Goal: Navigation & Orientation: Find specific page/section

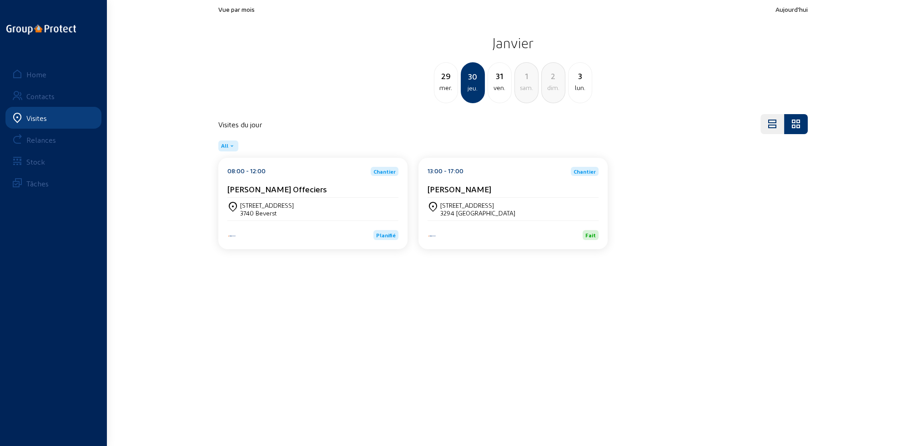
click at [37, 121] on div "Visites" at bounding box center [36, 118] width 20 height 9
click at [36, 74] on div "Home" at bounding box center [36, 74] width 20 height 9
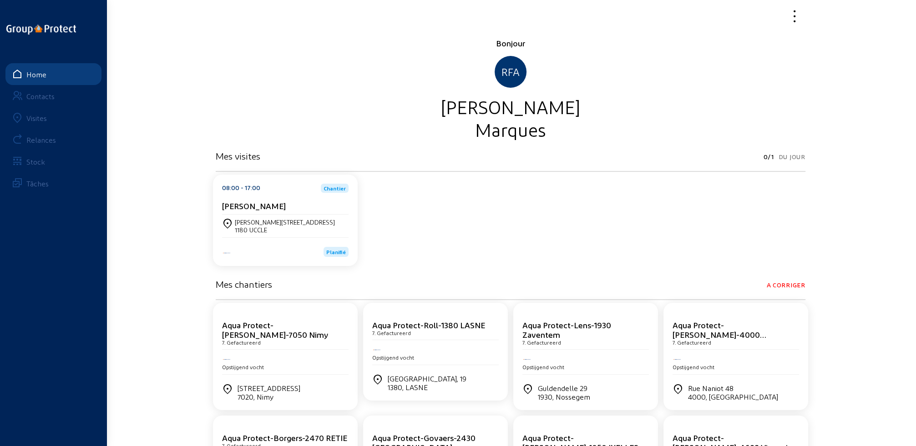
click at [41, 120] on div "Visites" at bounding box center [36, 118] width 20 height 9
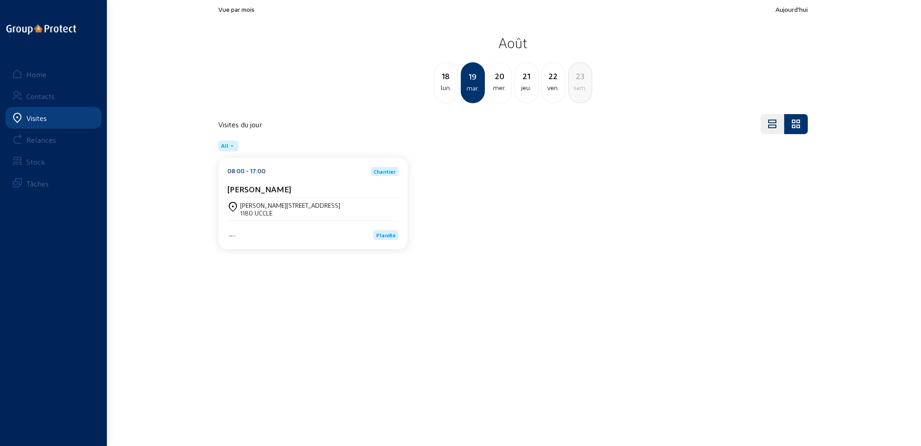
click at [497, 89] on div "mer." at bounding box center [499, 87] width 23 height 11
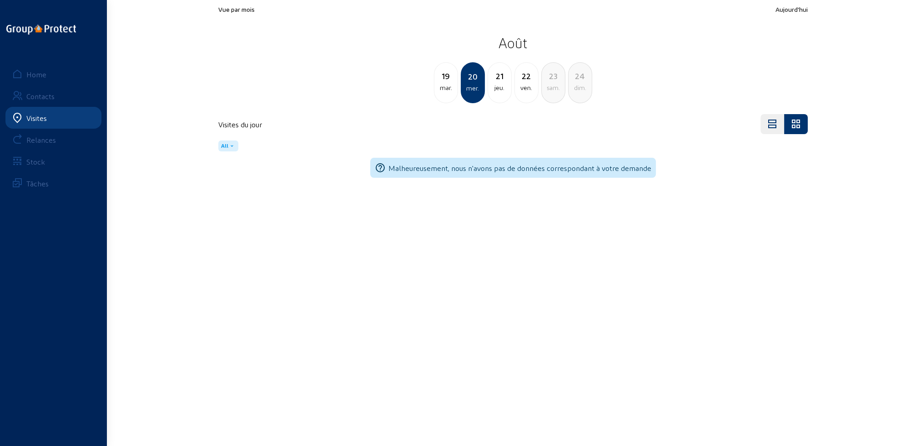
click at [442, 94] on div "[DATE]" at bounding box center [446, 82] width 24 height 41
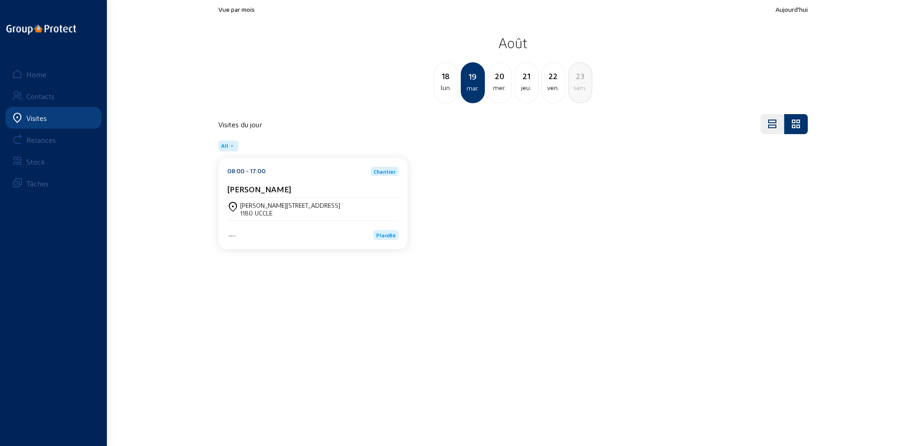
click at [479, 88] on div "mar." at bounding box center [473, 88] width 22 height 11
click at [500, 89] on div "mer." at bounding box center [499, 87] width 23 height 11
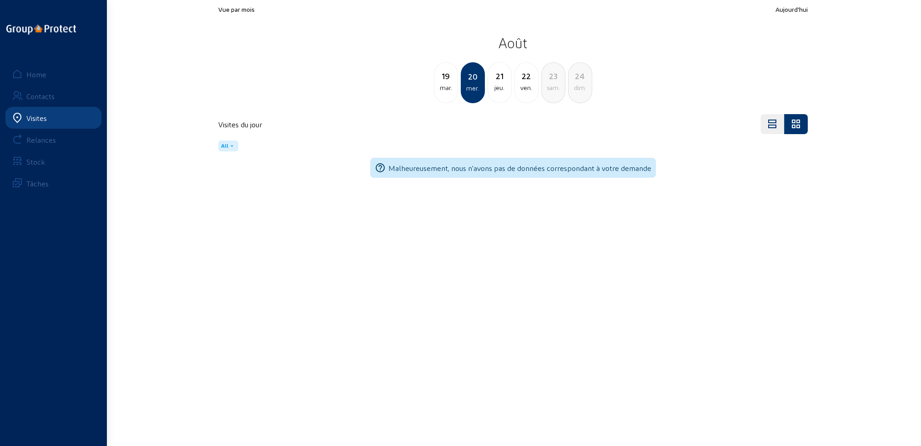
click at [500, 89] on div "jeu." at bounding box center [499, 87] width 23 height 11
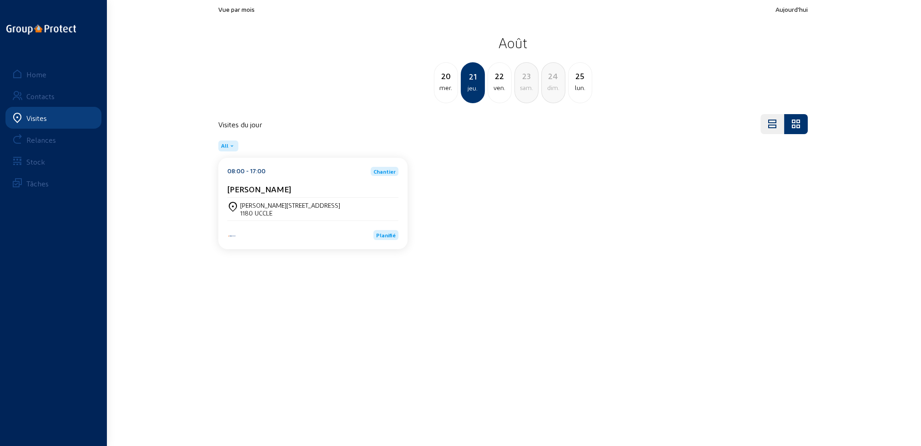
click at [500, 89] on div "ven." at bounding box center [499, 87] width 23 height 11
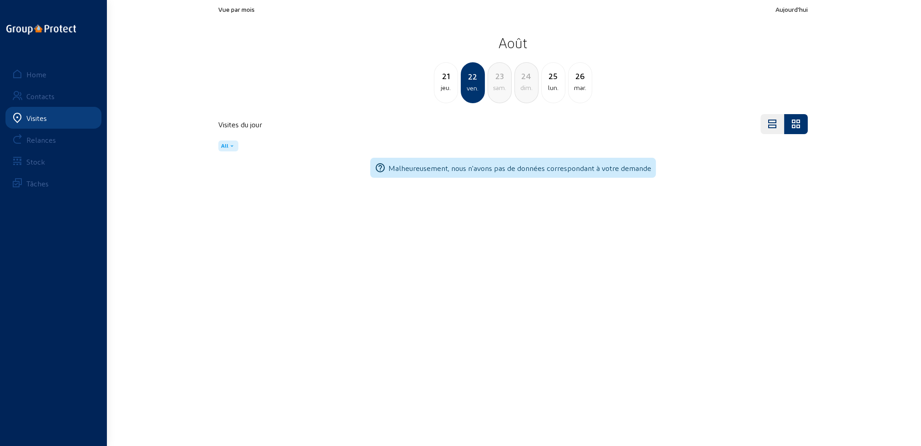
click at [500, 89] on div "sam." at bounding box center [499, 87] width 23 height 11
click at [468, 89] on div "sam." at bounding box center [473, 88] width 22 height 11
click at [448, 87] on div "ven." at bounding box center [445, 87] width 23 height 11
click at [467, 86] on div "ven." at bounding box center [473, 88] width 22 height 11
click at [447, 86] on div "jeu." at bounding box center [445, 87] width 23 height 11
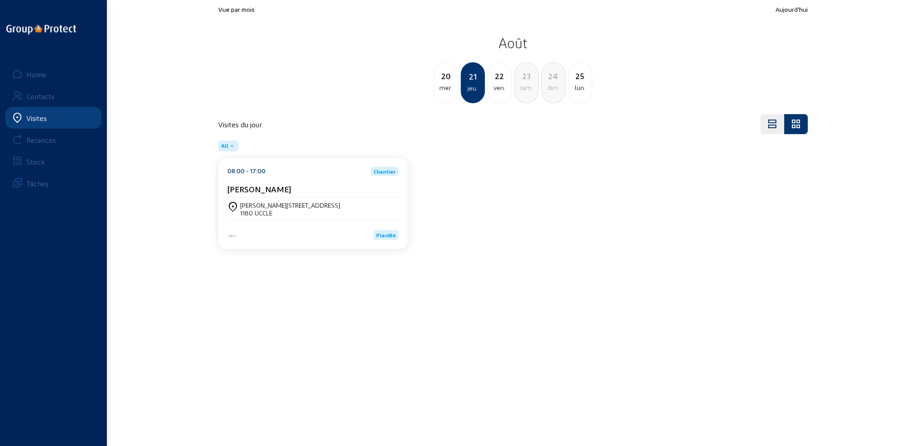
click at [447, 86] on div "mer." at bounding box center [445, 87] width 23 height 11
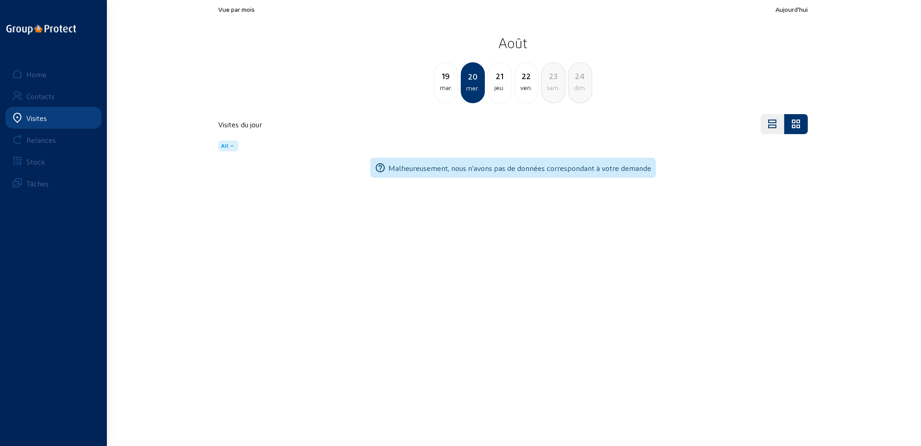
click at [443, 87] on div "mar." at bounding box center [445, 87] width 23 height 11
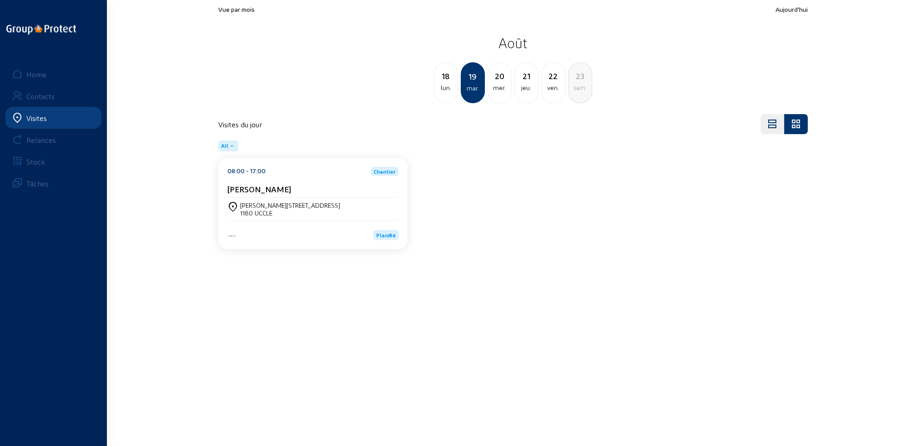
click at [501, 88] on div "mer." at bounding box center [499, 87] width 23 height 11
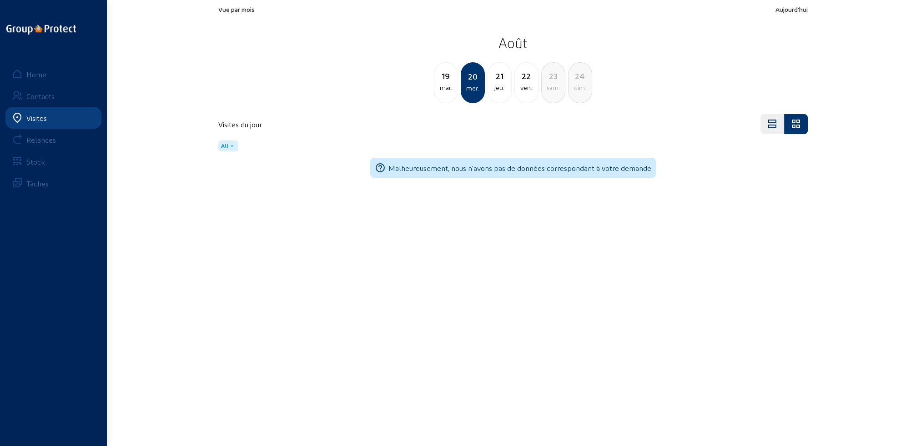
click at [499, 89] on div "jeu." at bounding box center [499, 87] width 23 height 11
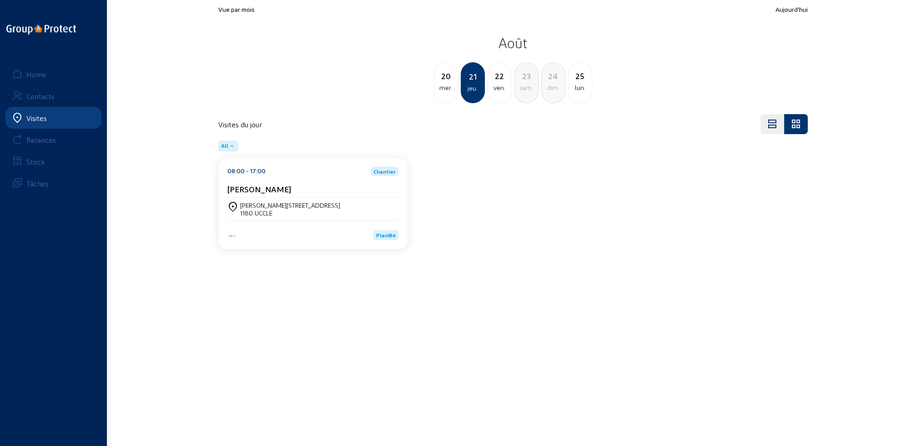
click at [499, 89] on div "ven." at bounding box center [499, 87] width 23 height 11
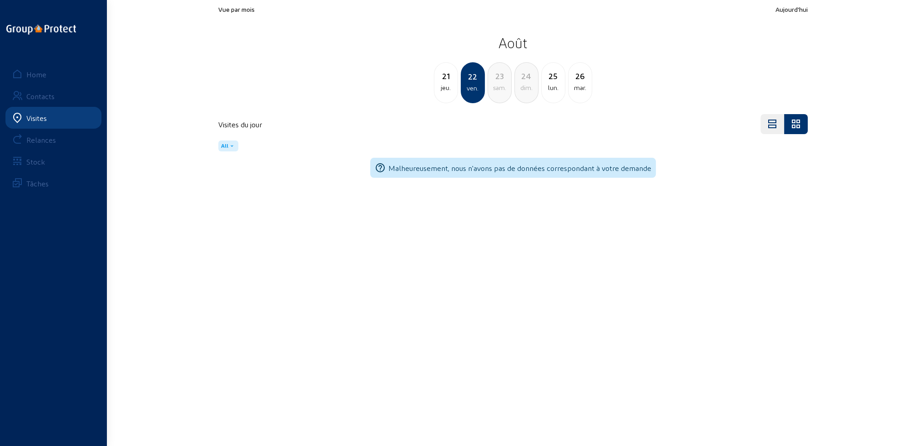
click at [507, 91] on div "sam." at bounding box center [499, 87] width 23 height 11
click at [504, 91] on div "dim." at bounding box center [499, 87] width 23 height 11
click at [501, 89] on div "lun." at bounding box center [499, 87] width 23 height 11
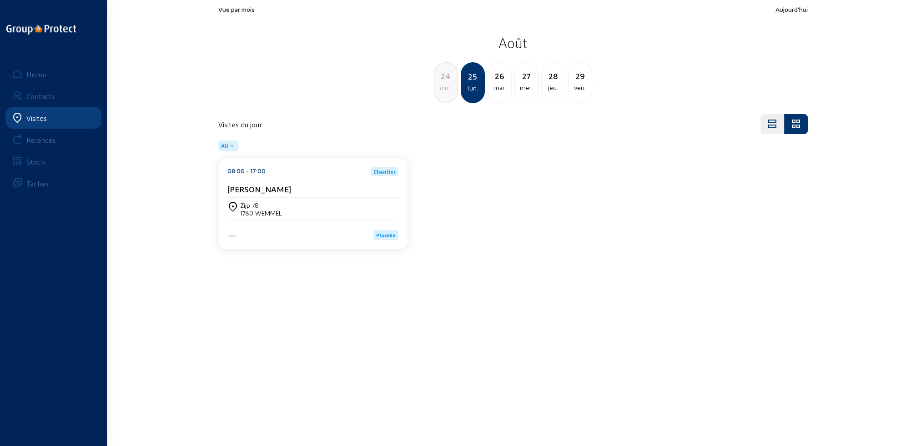
click at [500, 87] on div "mar." at bounding box center [499, 87] width 23 height 11
click at [497, 90] on div "mer." at bounding box center [499, 87] width 23 height 11
click at [446, 85] on div "mar." at bounding box center [445, 87] width 23 height 11
click at [240, 201] on div "Zijp 78 1780 WEMMEL" at bounding box center [312, 209] width 171 height 23
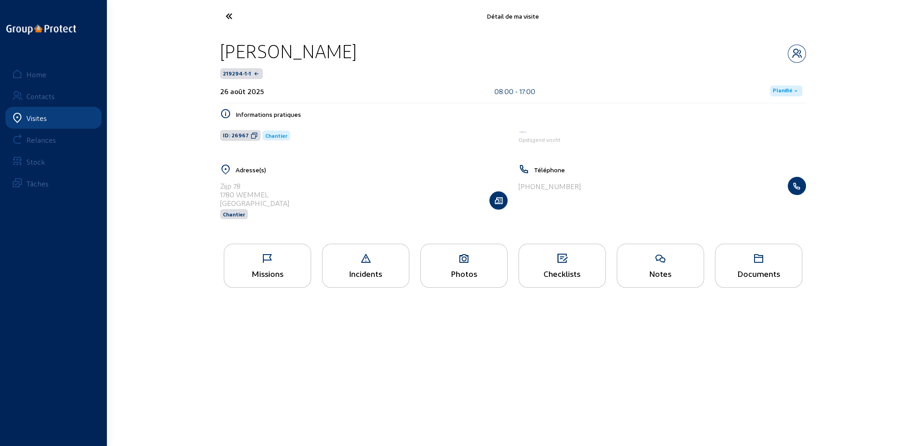
click at [249, 266] on div "Missions" at bounding box center [267, 266] width 87 height 44
